Goal: Find specific page/section: Find specific page/section

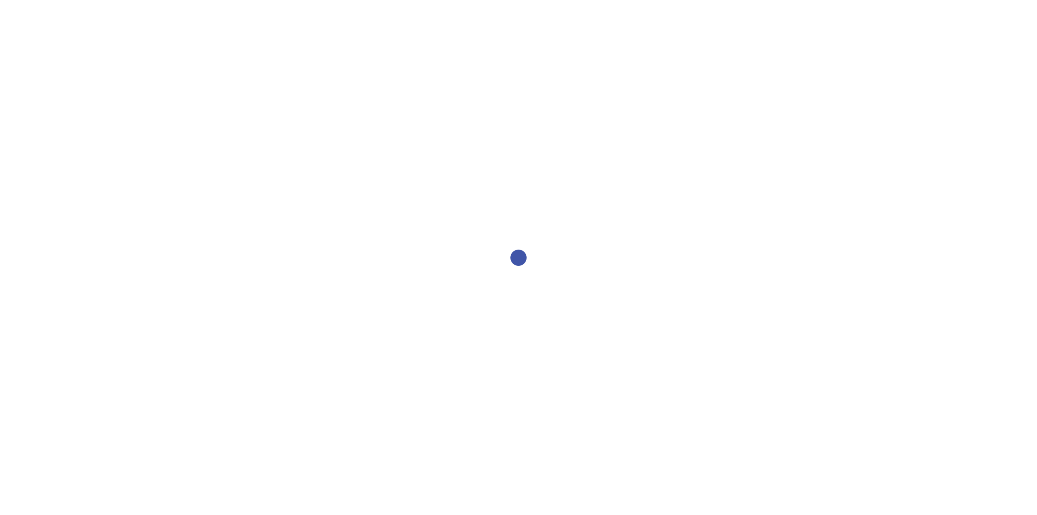
select select "2bed604d-1099-4043-b1bc-2365e8740244"
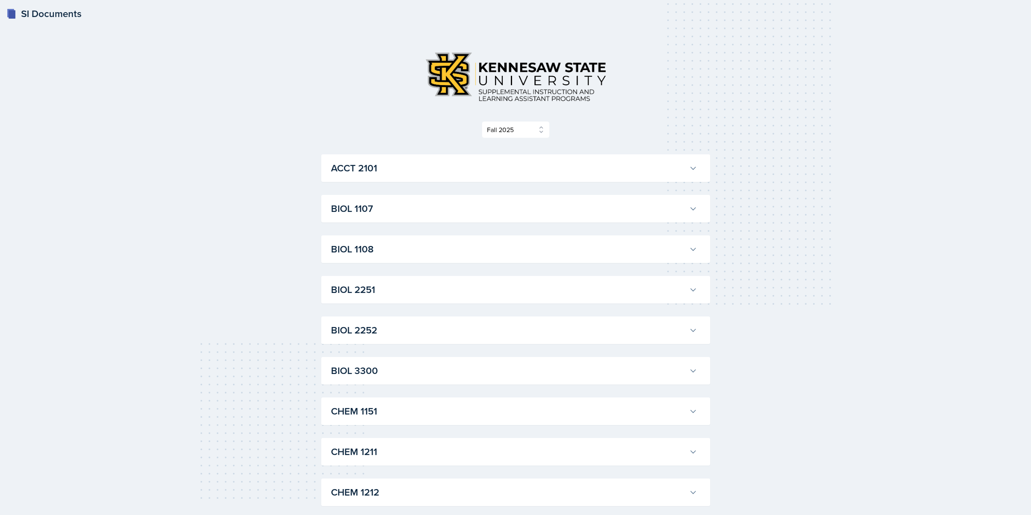
click at [354, 173] on h3 "ACCT 2101" at bounding box center [508, 168] width 355 height 15
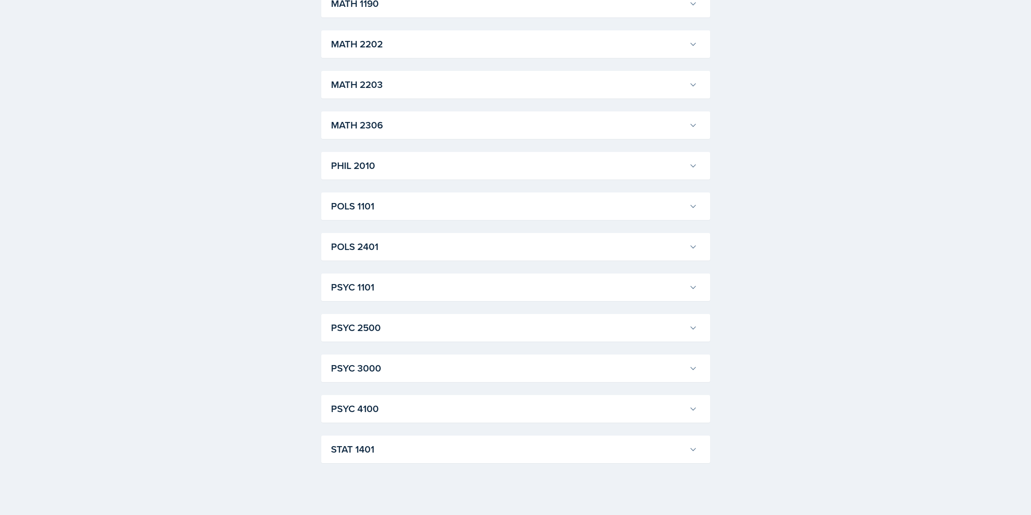
click at [380, 452] on h3 "STAT 1401" at bounding box center [508, 449] width 355 height 15
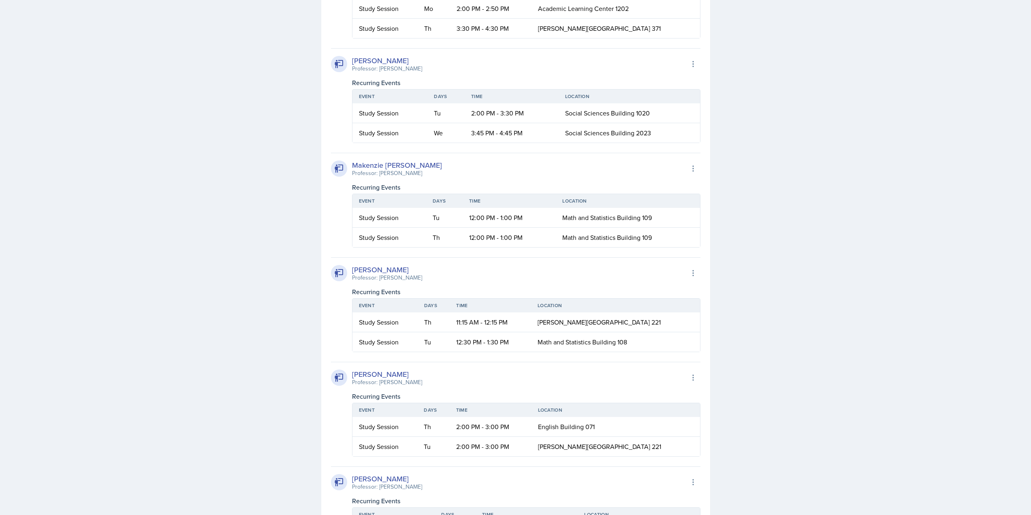
scroll to position [2449, 0]
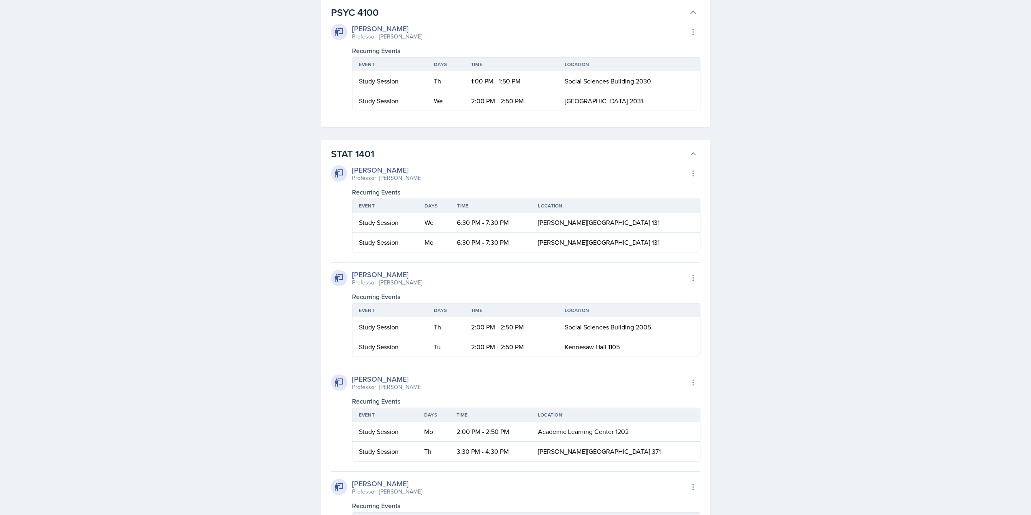
scroll to position [2368, 0]
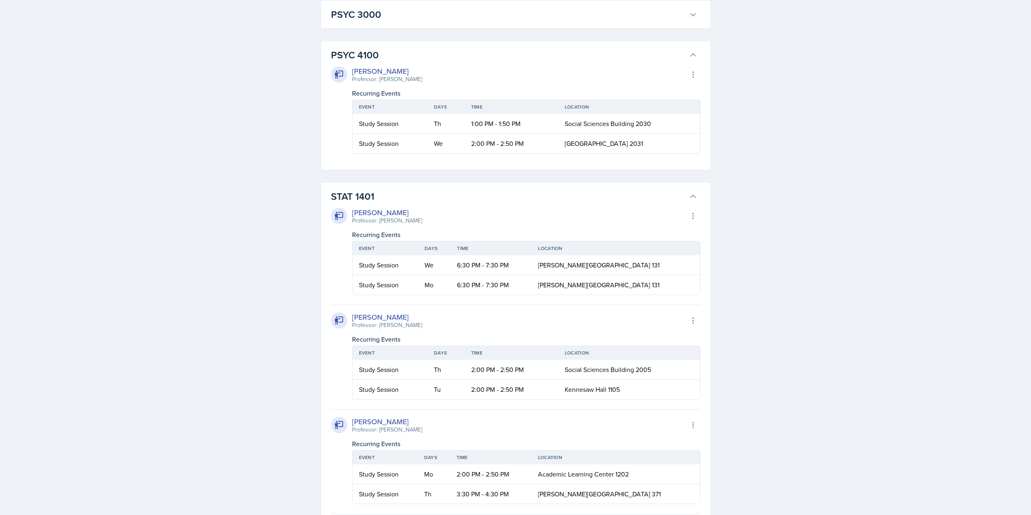
click at [391, 153] on div "[PERSON_NAME] Professor: [PERSON_NAME] Story Export to Google Calendar Recurrin…" at bounding box center [515, 107] width 369 height 91
click at [393, 62] on h3 "PSYC 4100" at bounding box center [508, 55] width 355 height 15
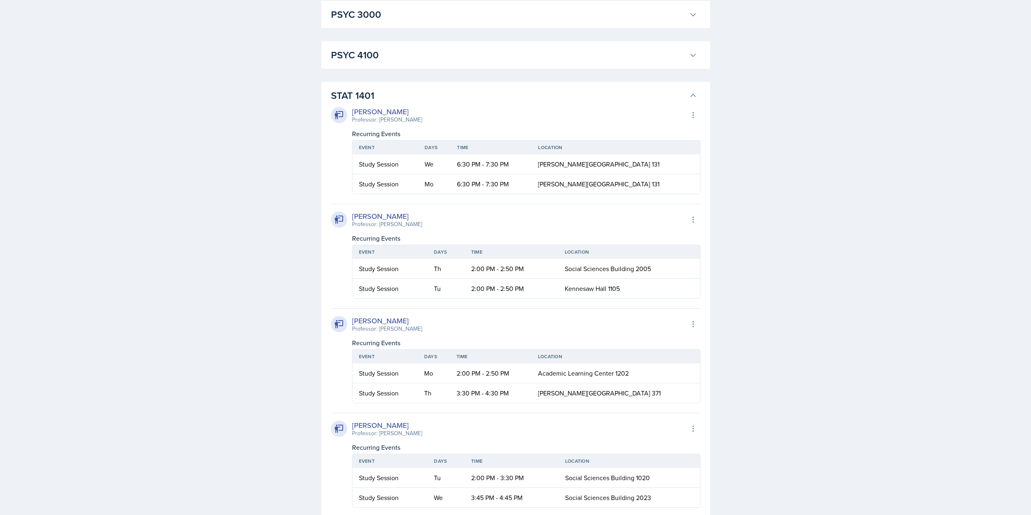
click at [397, 124] on div "Professor: [PERSON_NAME]" at bounding box center [387, 119] width 70 height 9
click at [395, 103] on h3 "STAT 1401" at bounding box center [508, 95] width 355 height 15
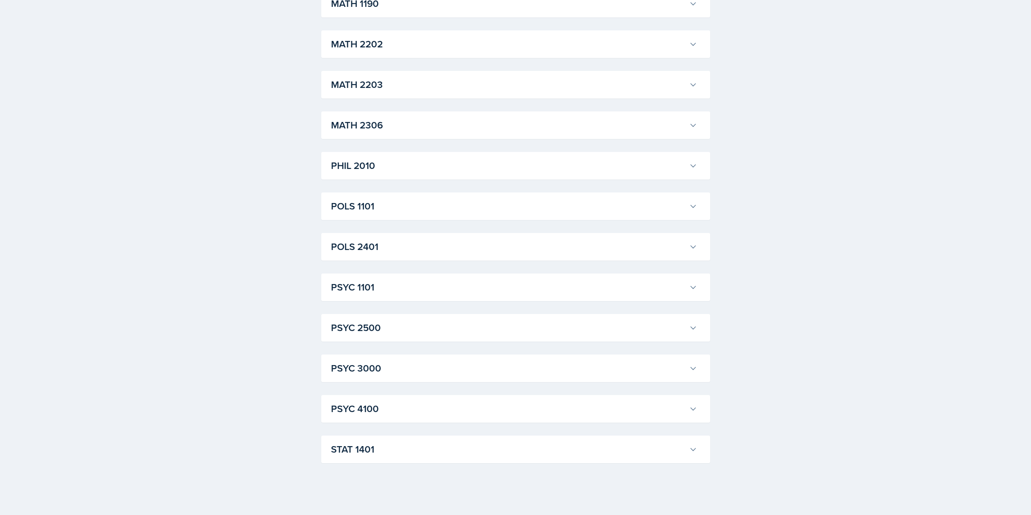
click at [435, 293] on h3 "PSYC 1101" at bounding box center [508, 287] width 355 height 15
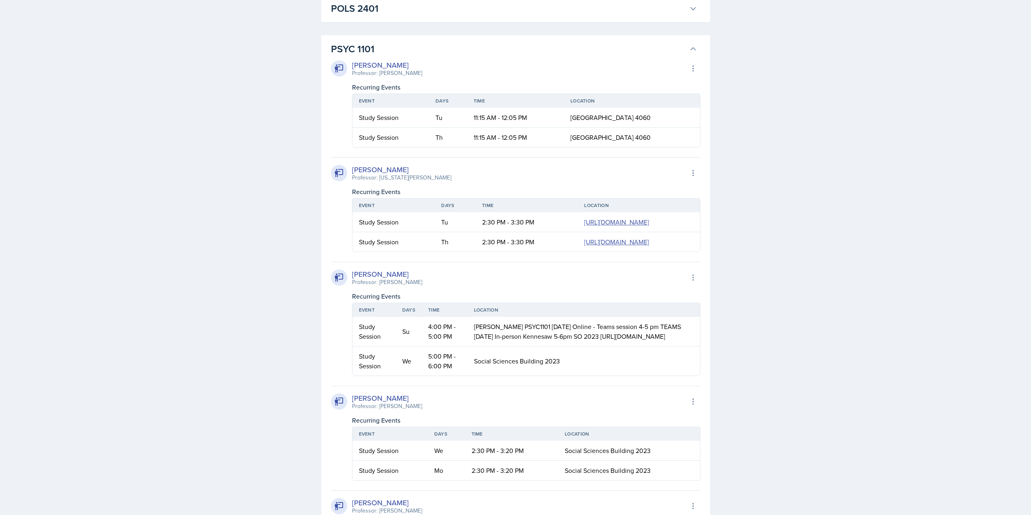
click at [447, 16] on h3 "POLS 2401" at bounding box center [508, 8] width 355 height 15
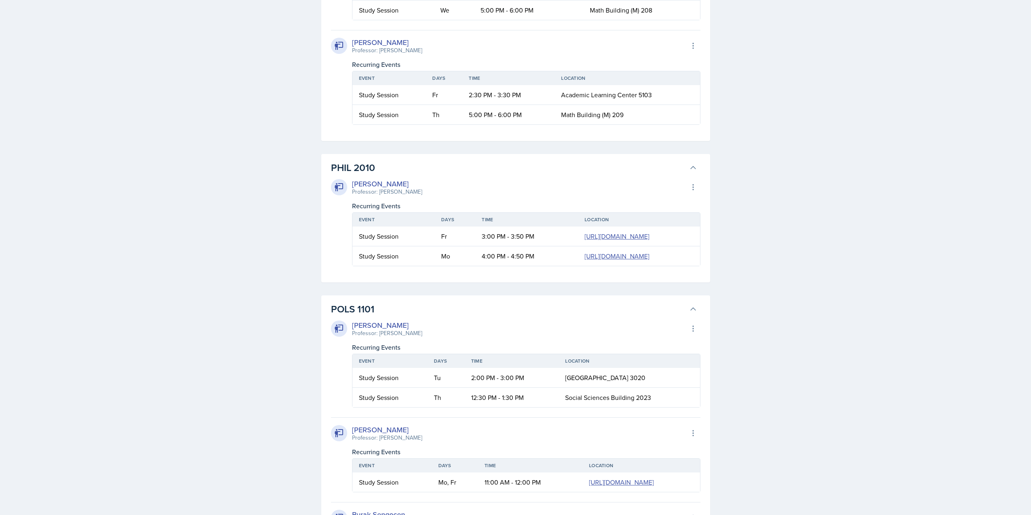
scroll to position [2131, 0]
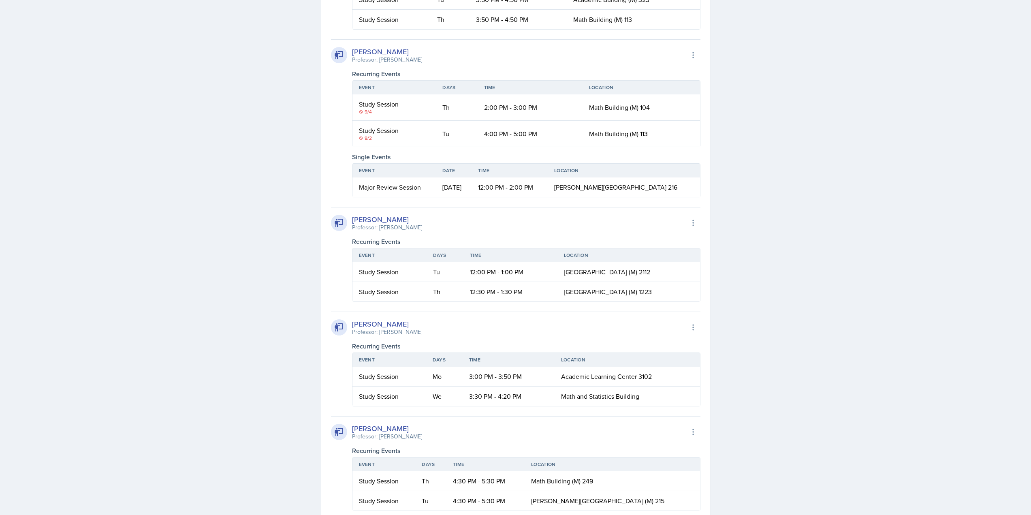
scroll to position [2050, 0]
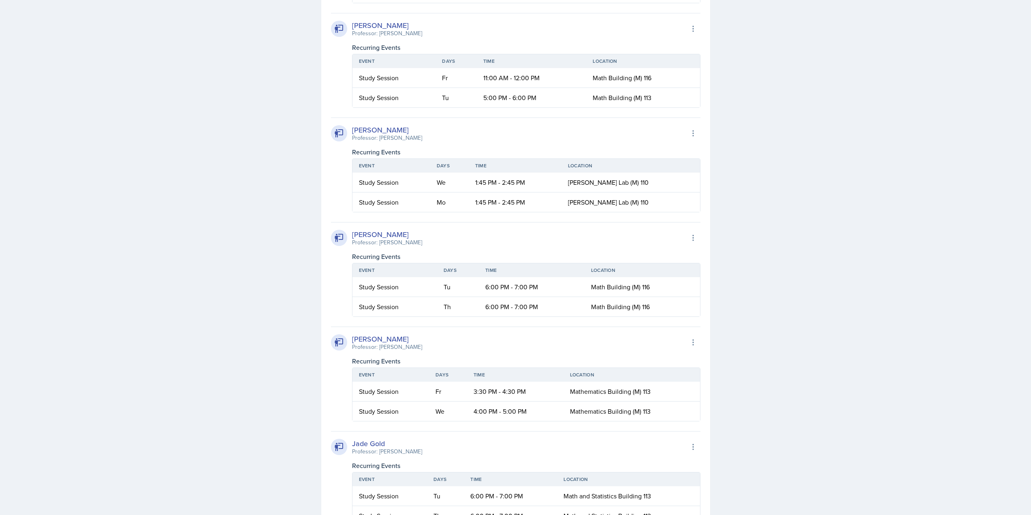
scroll to position [1928, 0]
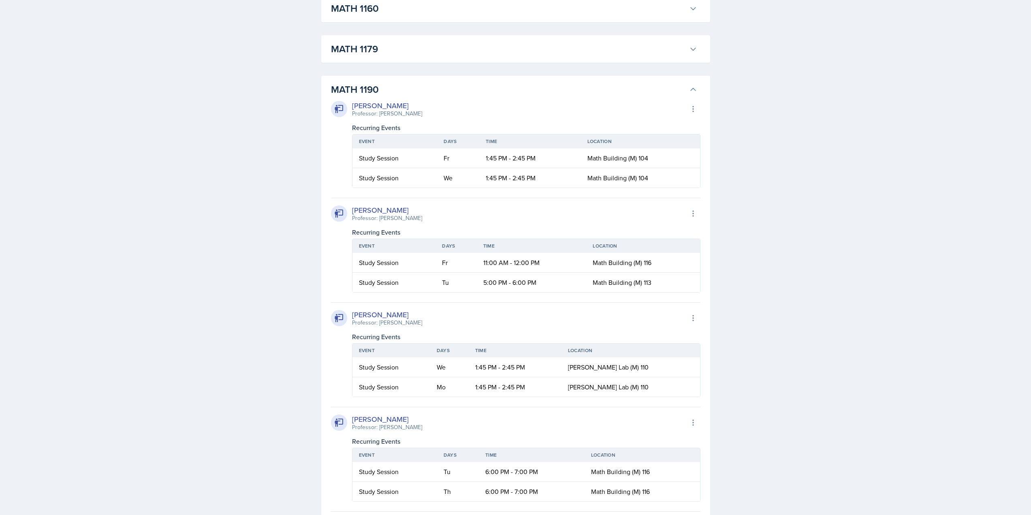
click at [405, 56] on h3 "MATH 1179" at bounding box center [508, 49] width 355 height 15
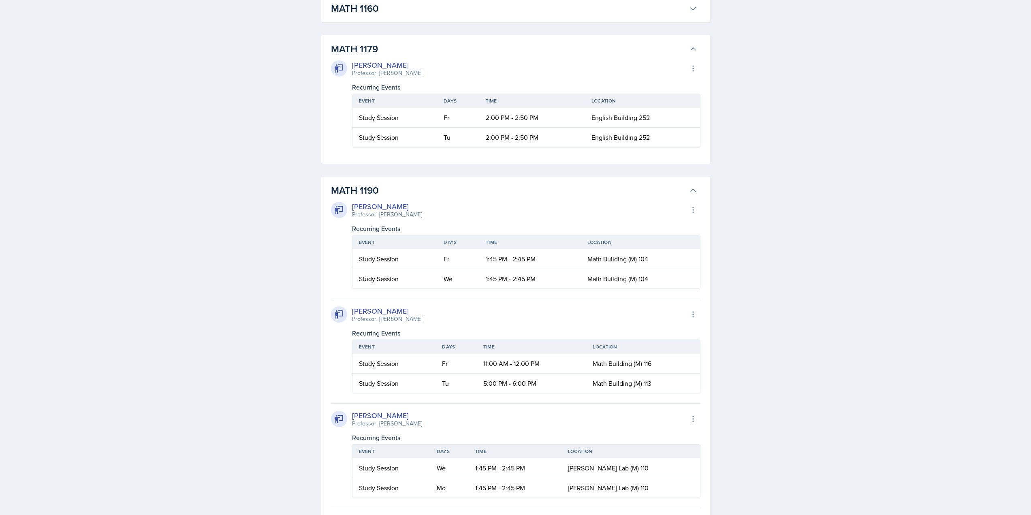
click at [414, 17] on button "MATH 1160" at bounding box center [513, 9] width 369 height 18
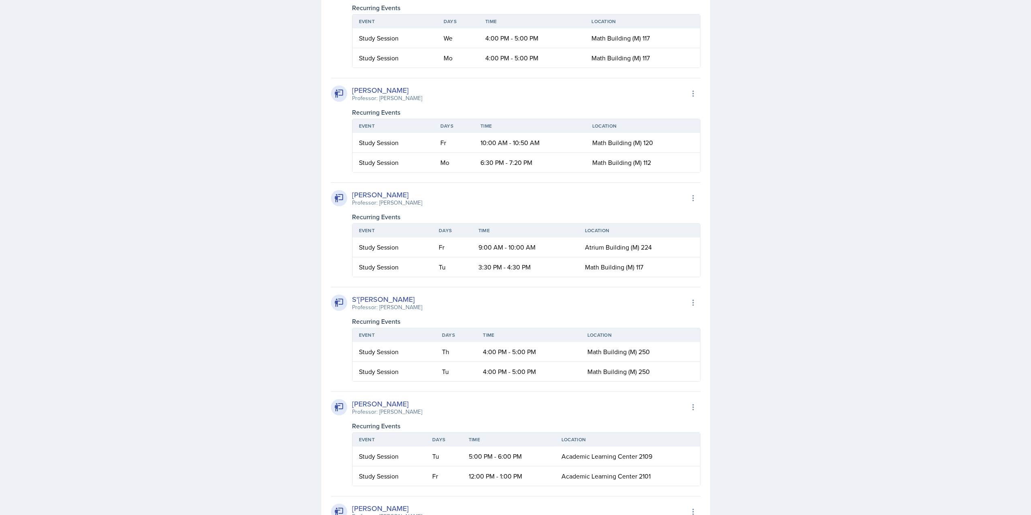
scroll to position [2333, 0]
